Goal: Navigation & Orientation: Find specific page/section

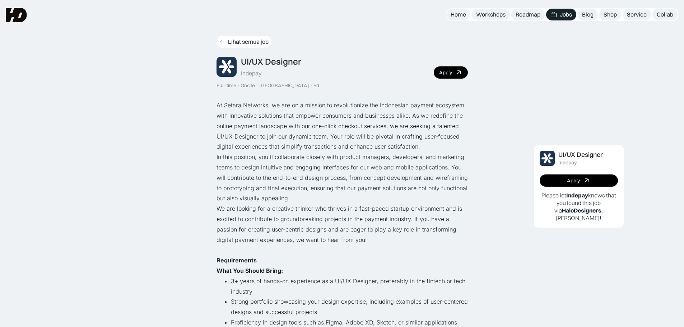
click at [222, 43] on icon at bounding box center [222, 42] width 6 height 6
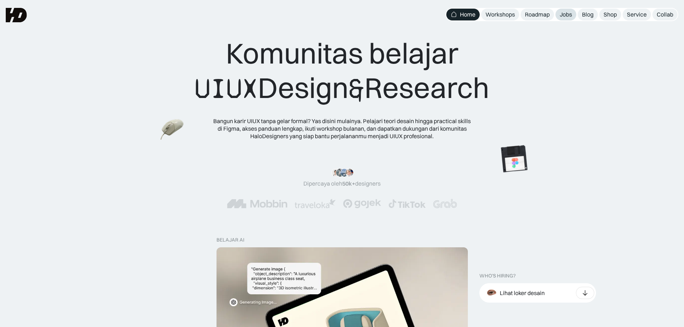
click at [564, 17] on div "Jobs" at bounding box center [566, 15] width 12 height 8
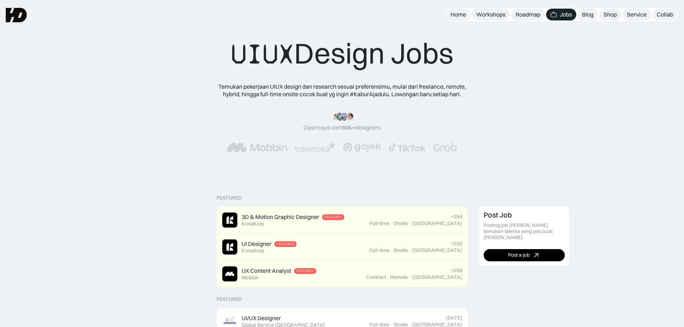
scroll to position [251, 0]
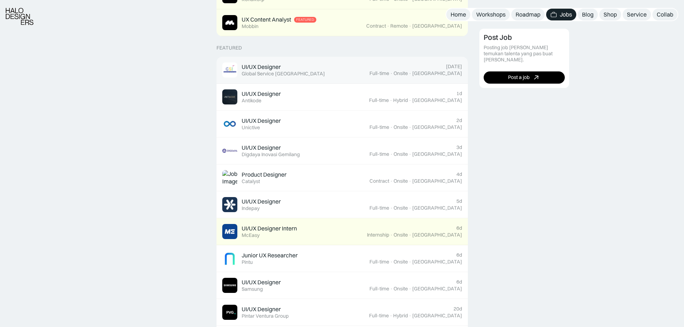
click at [389, 73] on div "Full-time" at bounding box center [380, 73] width 20 height 6
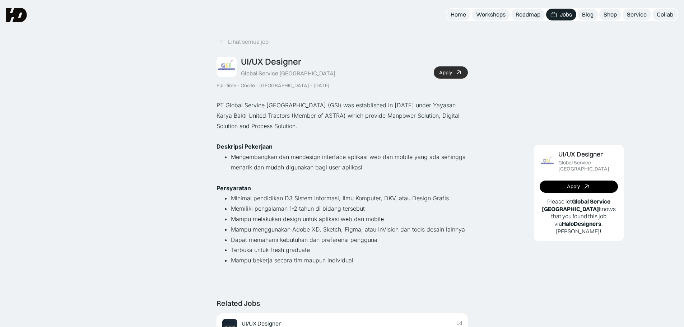
click at [448, 72] on div "Apply" at bounding box center [445, 73] width 13 height 6
click at [447, 73] on div "Apply" at bounding box center [445, 73] width 13 height 6
click at [457, 75] on icon at bounding box center [459, 73] width 10 height 10
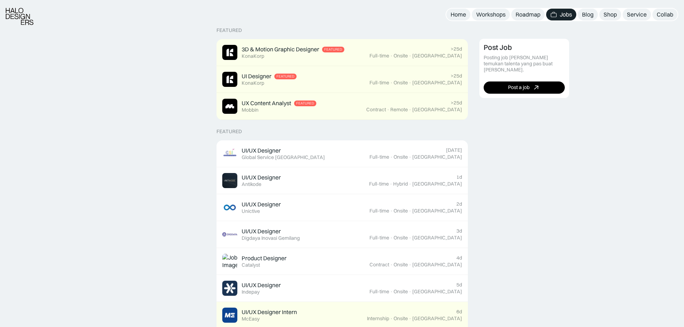
scroll to position [251, 0]
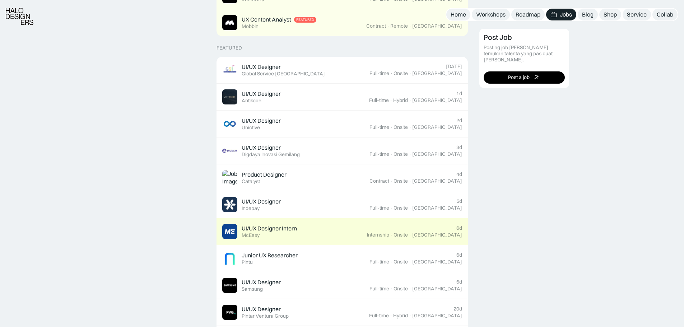
click at [437, 220] on link "UI/UX Designer Intern Featured McEasy 6d Internship · Onsite · Jakarta" at bounding box center [342, 231] width 251 height 27
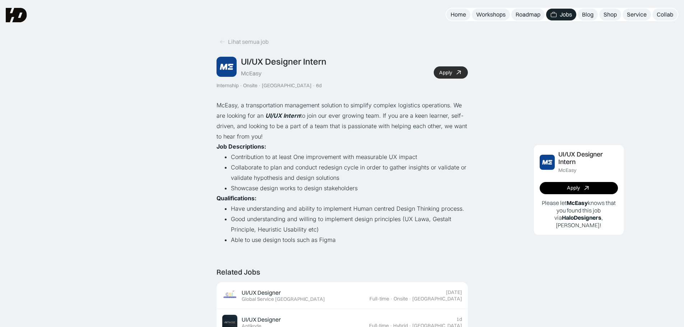
click at [448, 77] on link "Apply" at bounding box center [451, 72] width 34 height 12
click at [221, 40] on icon at bounding box center [222, 42] width 6 height 6
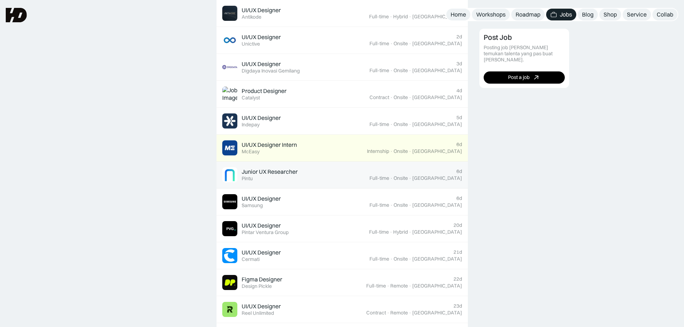
scroll to position [251, 0]
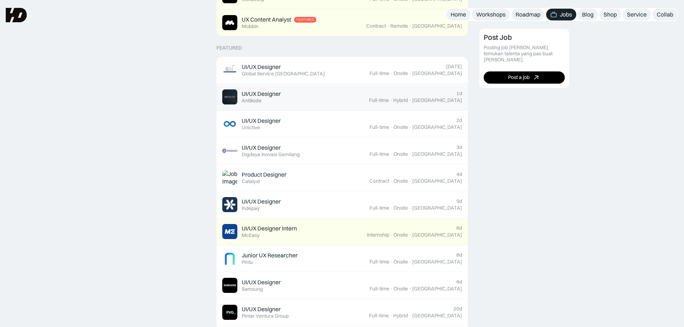
click at [344, 103] on div "UI/UX Designer Featured Antikode" at bounding box center [295, 96] width 147 height 15
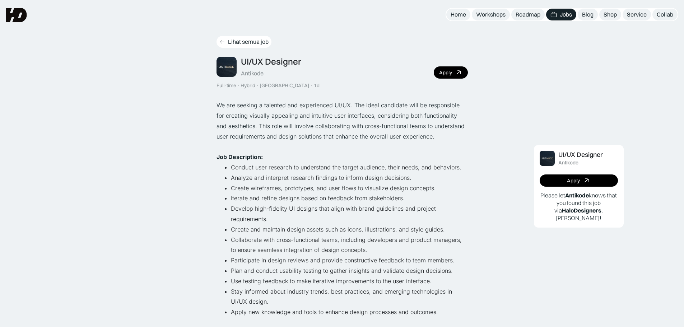
click at [232, 43] on div "Lihat semua job" at bounding box center [248, 42] width 41 height 8
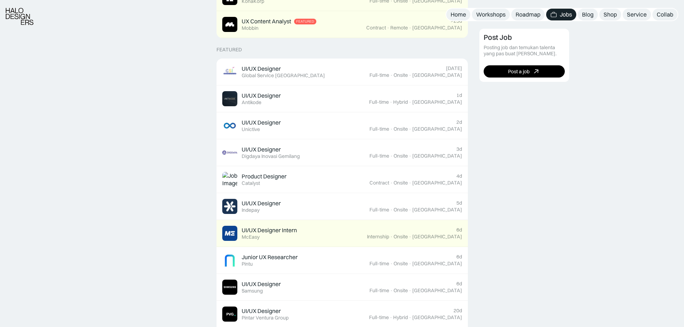
scroll to position [251, 0]
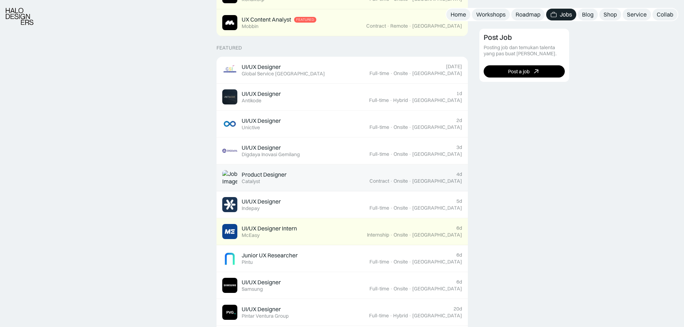
click at [437, 175] on div "4d Contract · Onsite · Jakarta" at bounding box center [416, 177] width 93 height 13
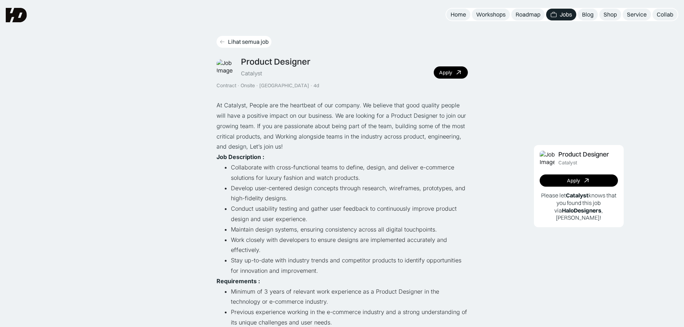
click at [227, 43] on link "Lihat semua job" at bounding box center [244, 42] width 55 height 12
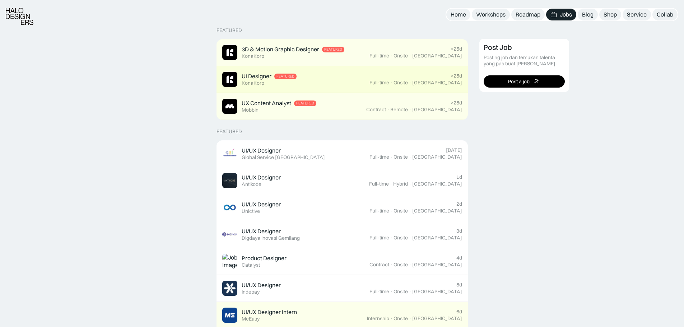
scroll to position [251, 0]
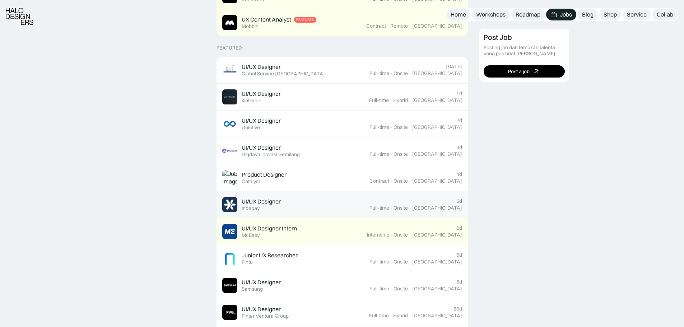
click at [370, 212] on div "UI/UX Designer Featured Indepay" at bounding box center [295, 204] width 147 height 15
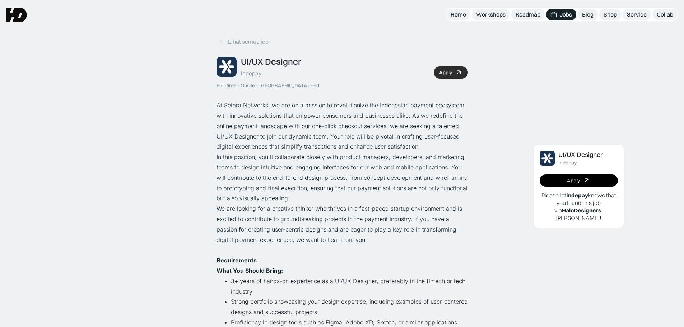
click at [450, 76] on link "Apply" at bounding box center [451, 72] width 34 height 12
